Goal: Task Accomplishment & Management: Manage account settings

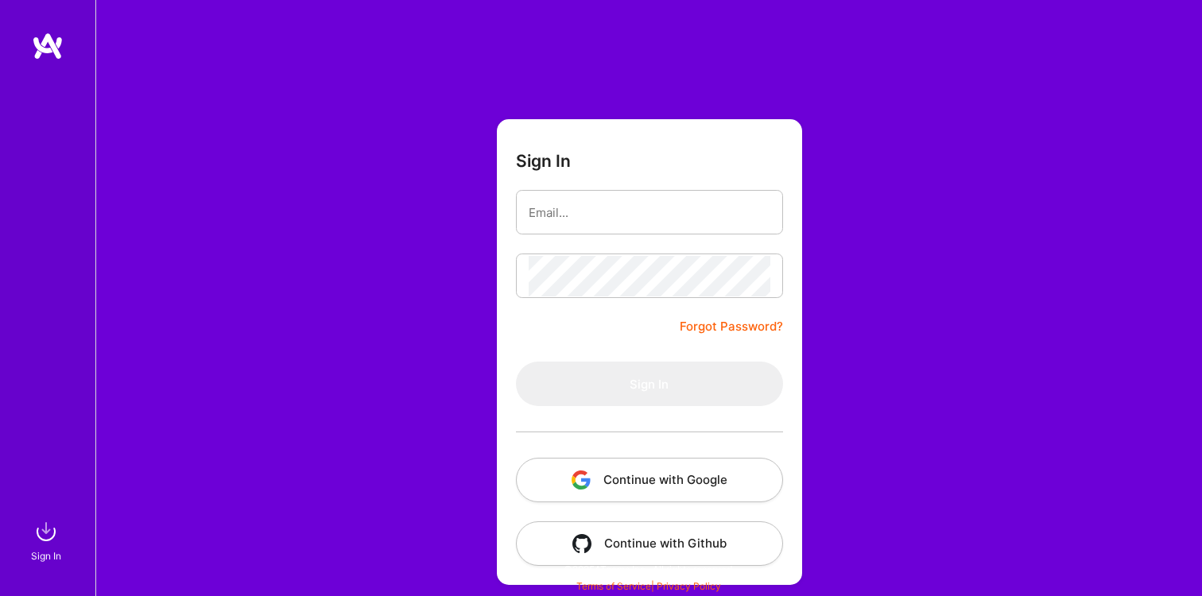
scroll to position [1, 0]
click at [681, 480] on button "Continue with Google" at bounding box center [649, 479] width 267 height 45
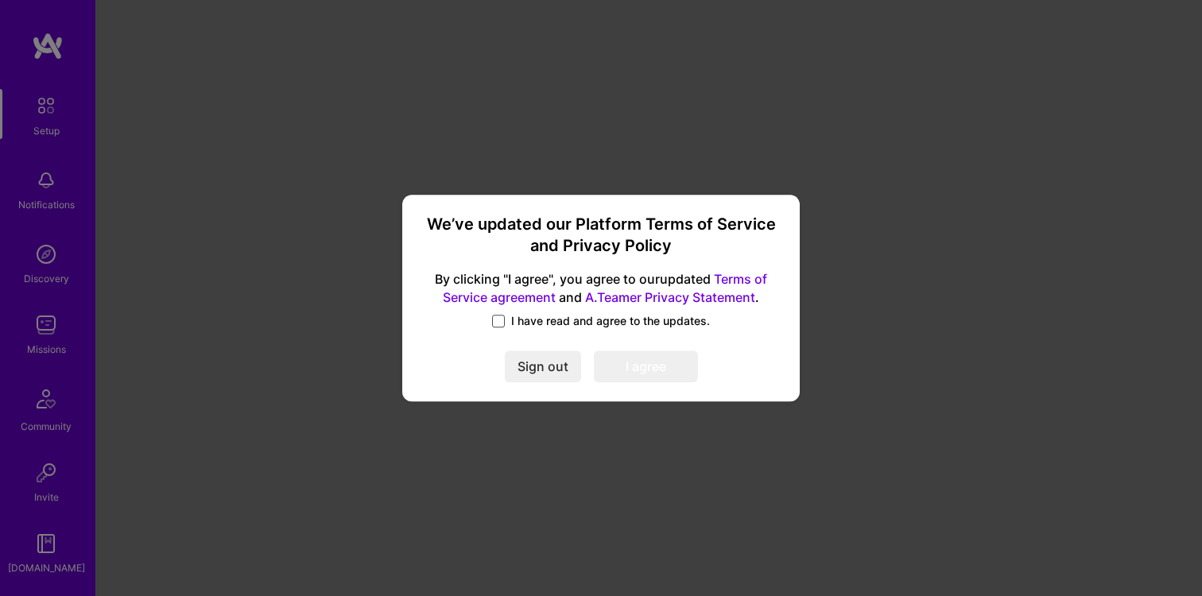
click at [499, 318] on span at bounding box center [498, 321] width 13 height 13
click at [0, 0] on input "I have read and agree to the updates." at bounding box center [0, 0] width 0 height 0
click at [643, 369] on button "I agree" at bounding box center [646, 367] width 104 height 32
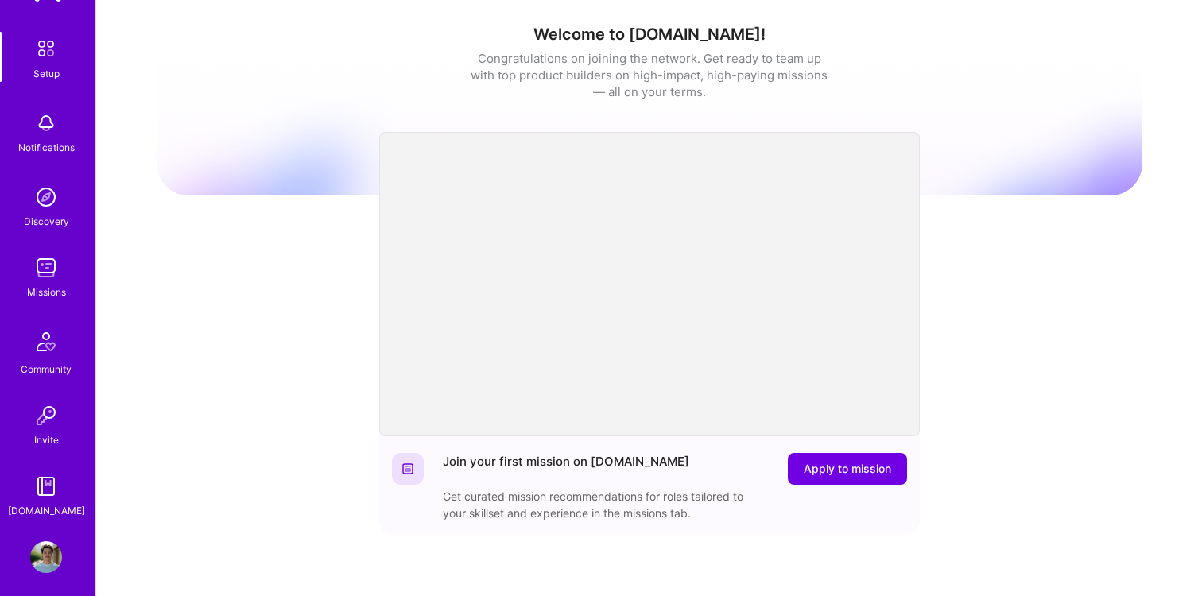
scroll to position [56, 0]
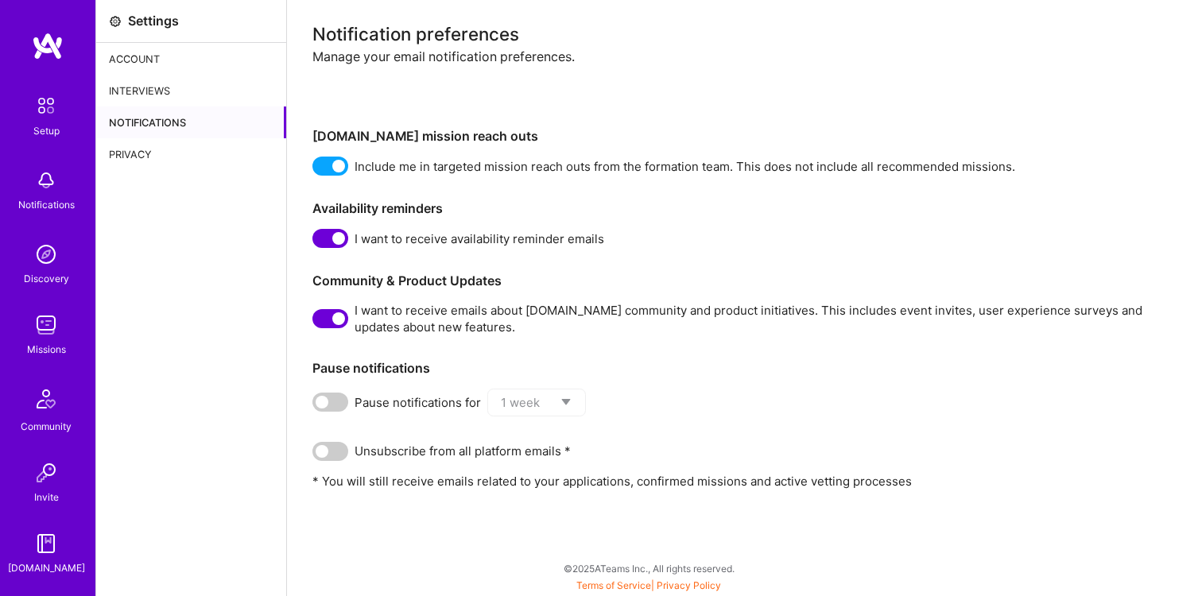
click at [177, 58] on div "Account" at bounding box center [191, 59] width 190 height 32
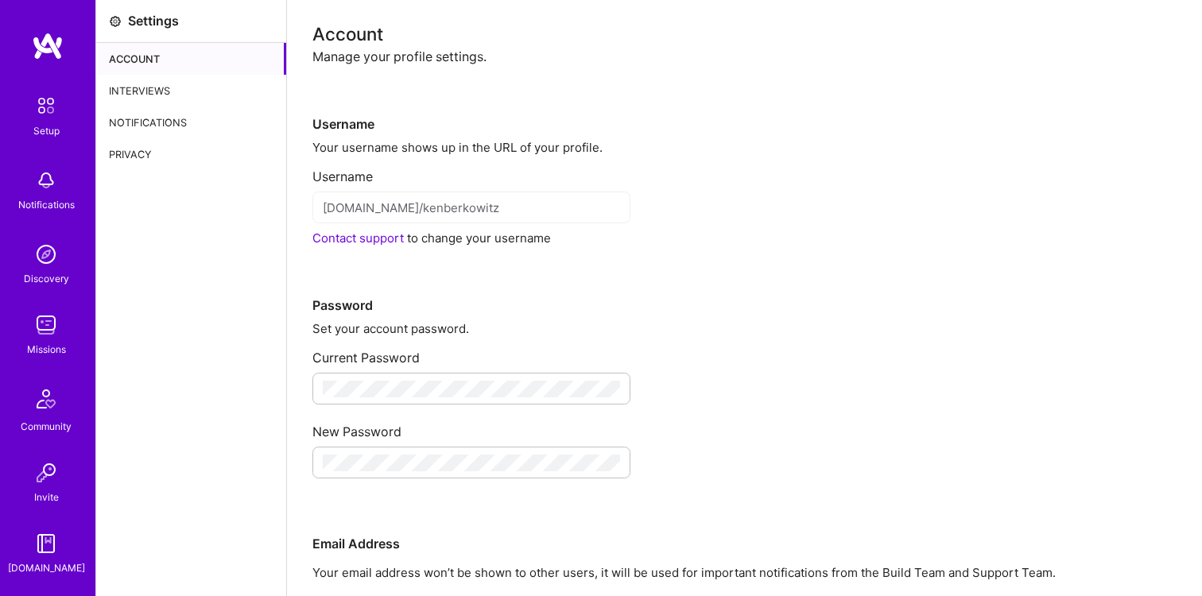
click at [180, 87] on div "Interviews" at bounding box center [191, 91] width 190 height 32
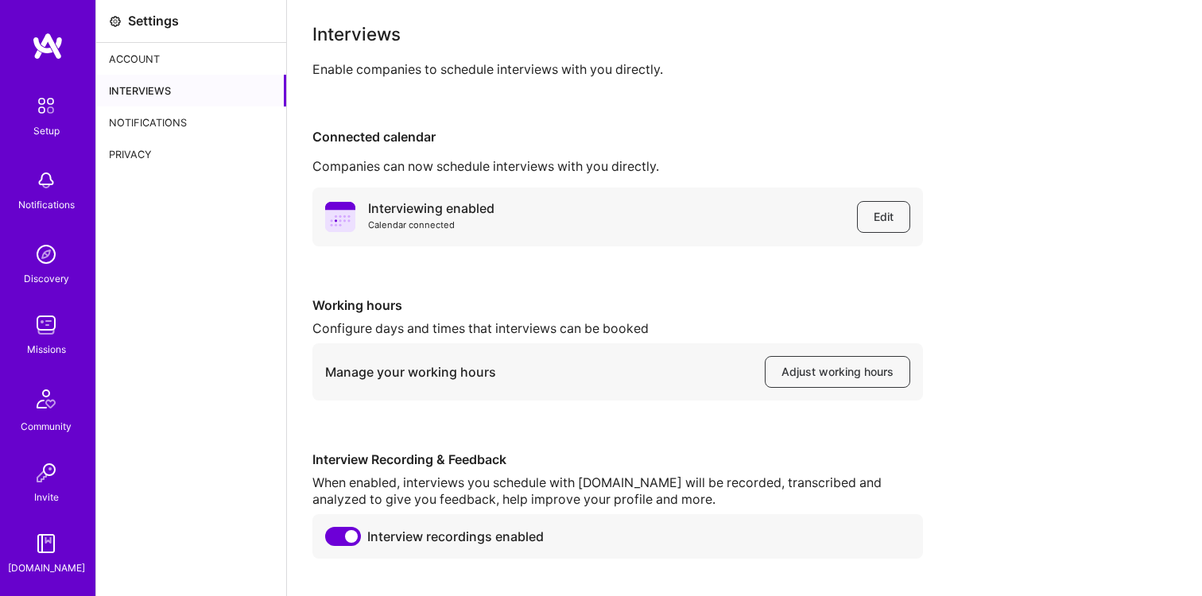
click at [40, 327] on img at bounding box center [46, 325] width 32 height 32
